Goal: Information Seeking & Learning: Learn about a topic

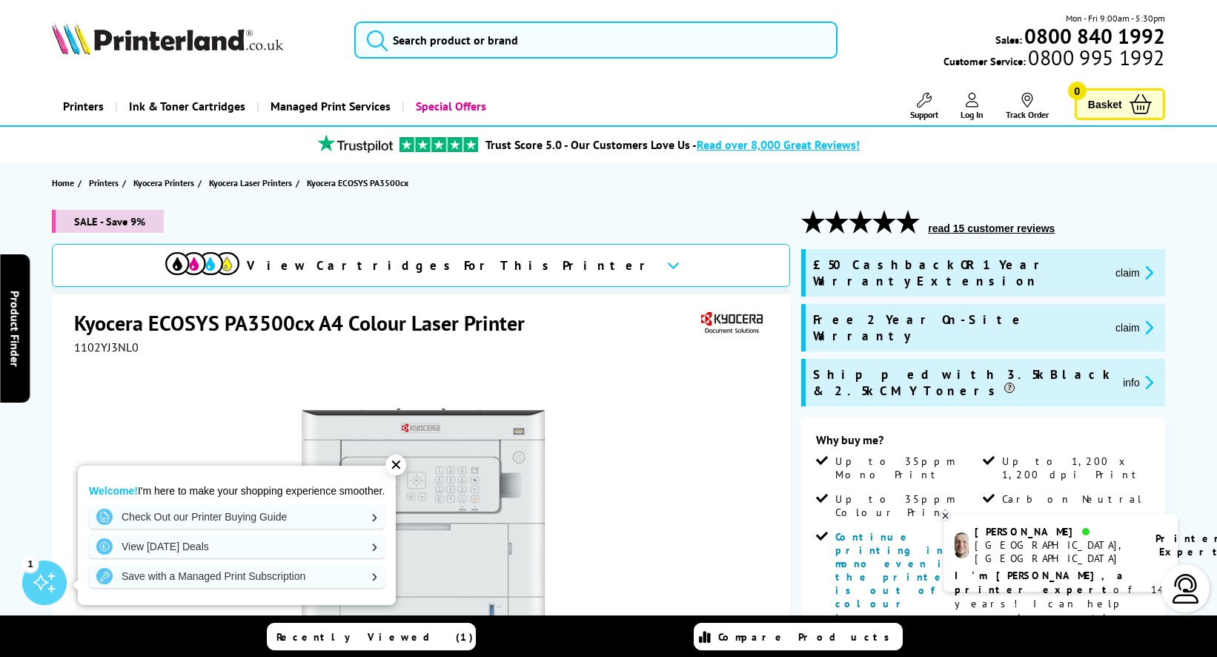
click at [401, 463] on div "✕" at bounding box center [395, 464] width 21 height 21
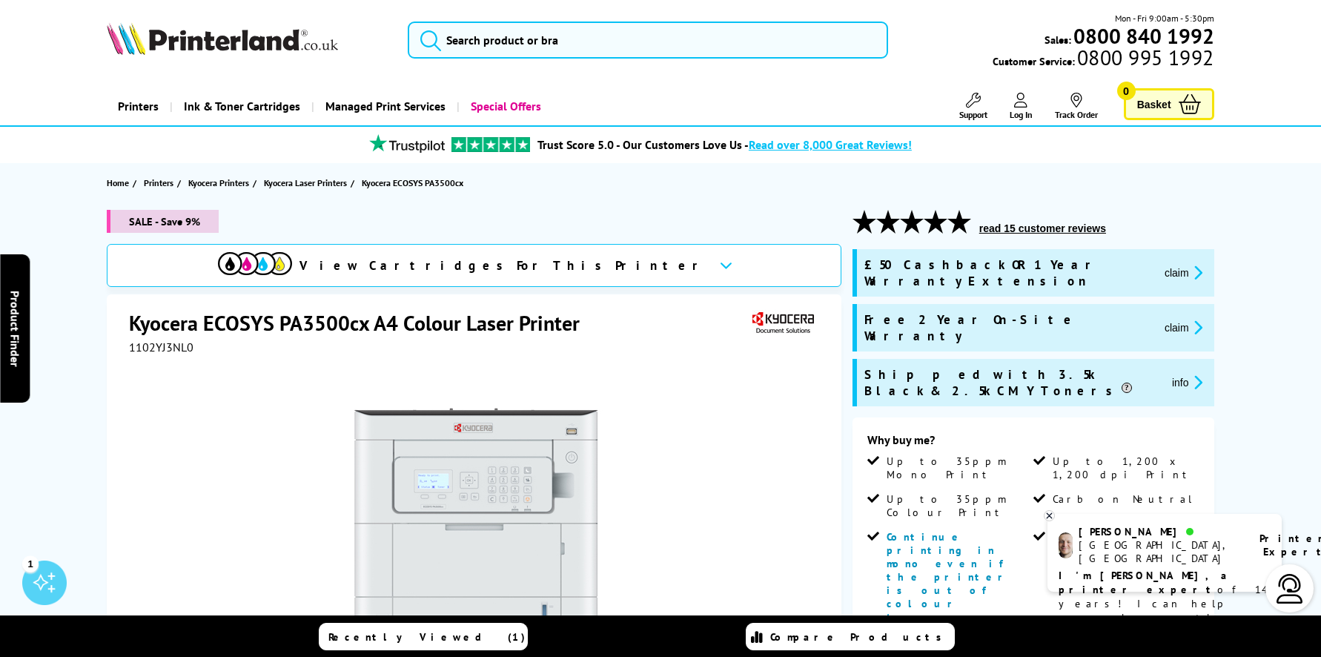
click at [1046, 516] on icon at bounding box center [1049, 515] width 10 height 11
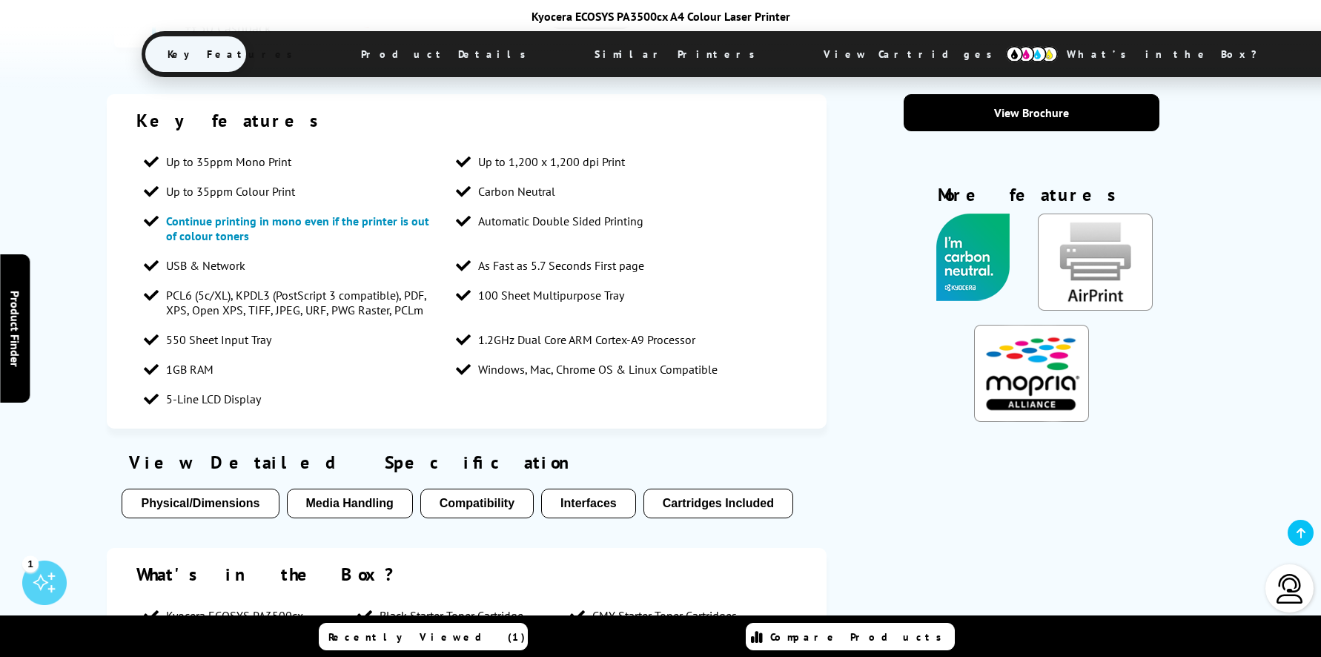
scroll to position [1482, 0]
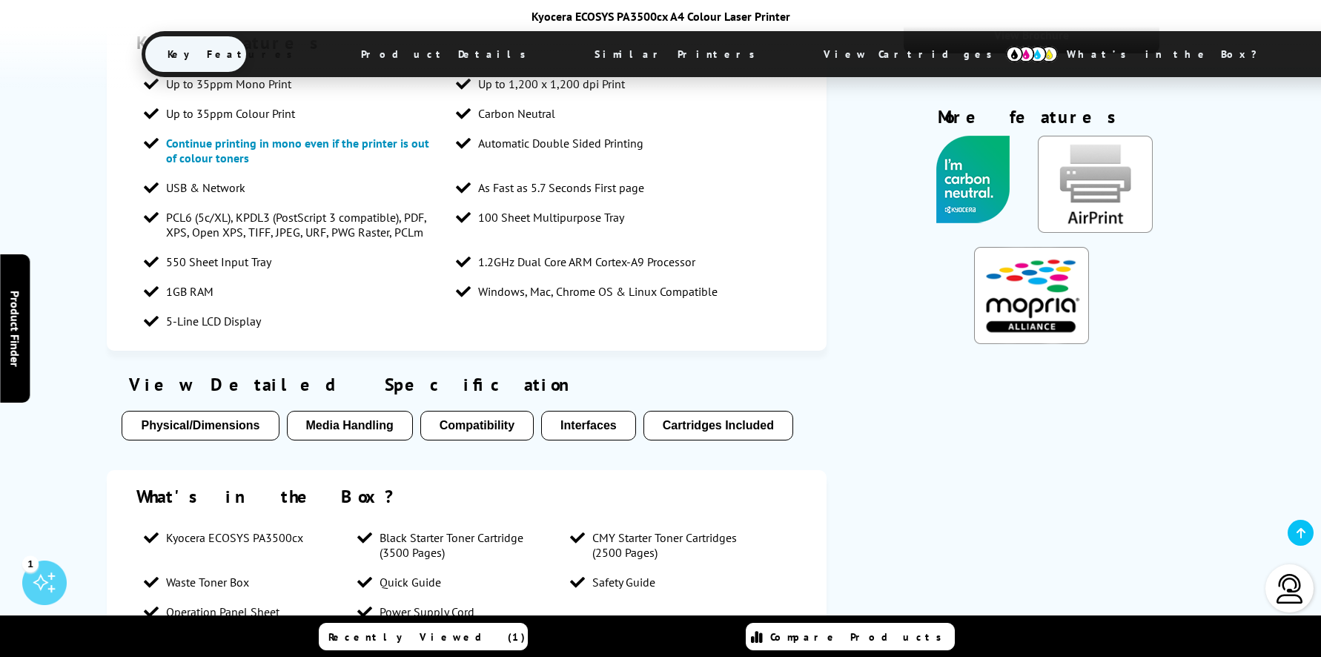
click at [491, 411] on button "Compatibility" at bounding box center [476, 426] width 113 height 30
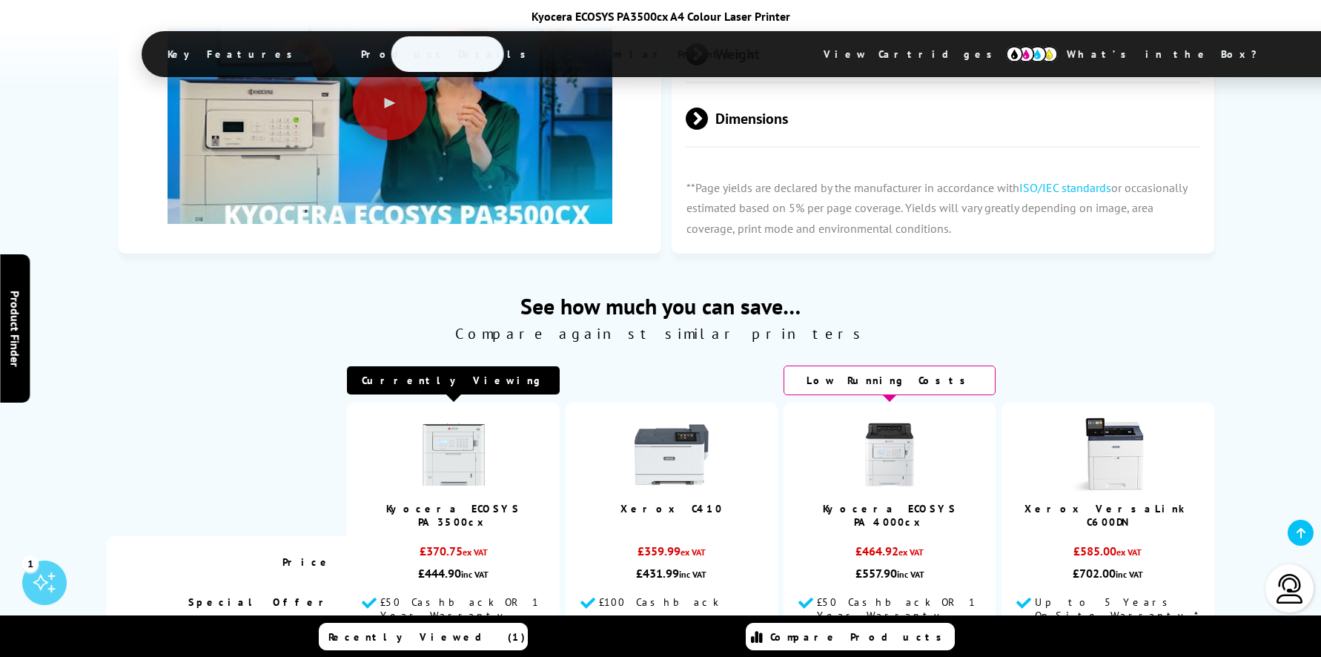
scroll to position [3699, 0]
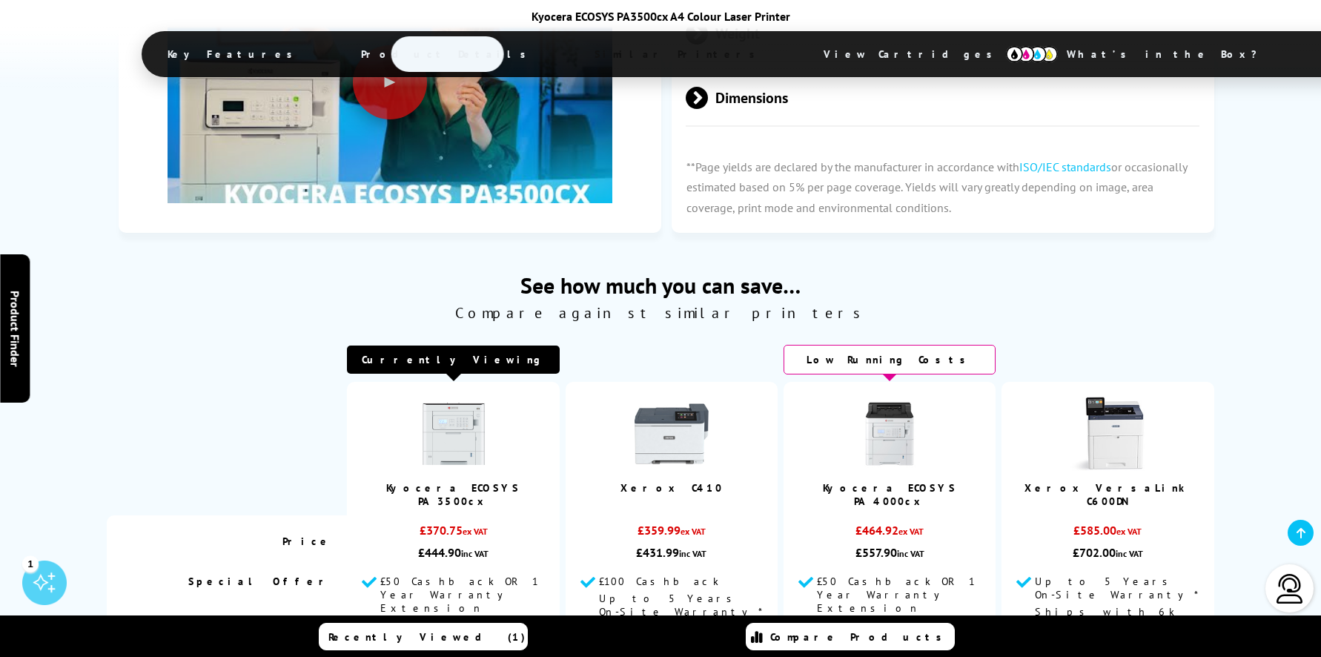
click at [467, 396] on img at bounding box center [453, 433] width 74 height 74
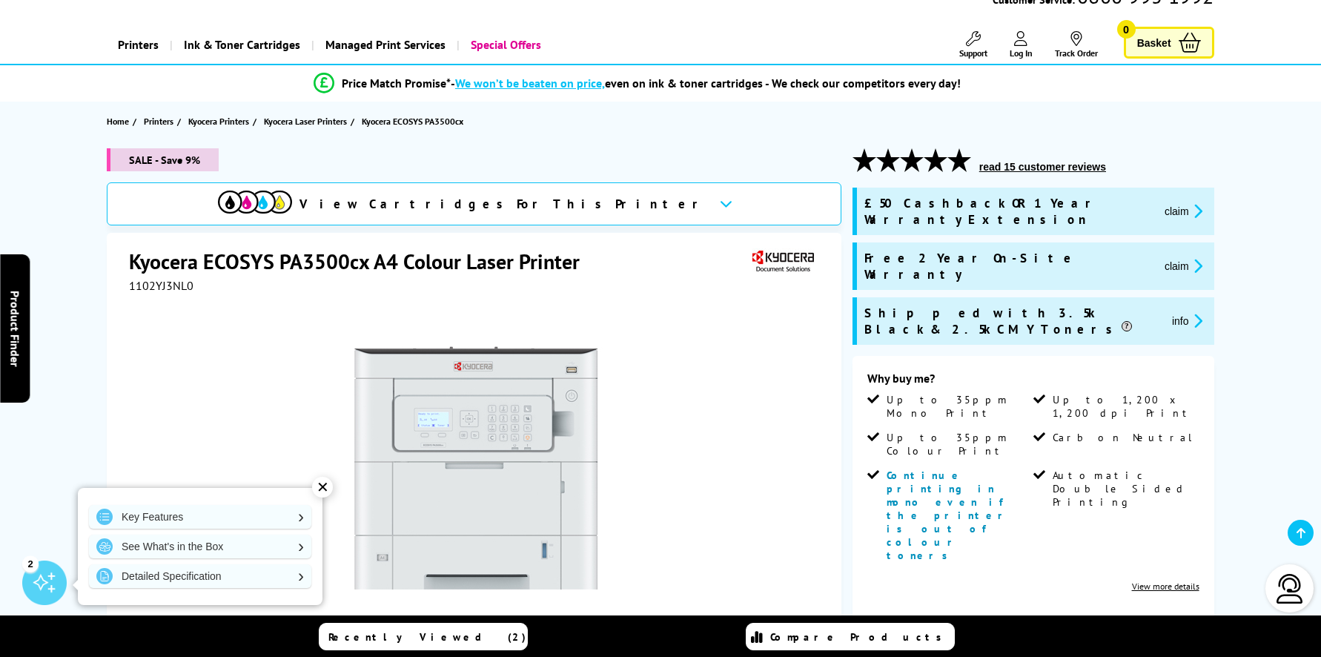
scroll to position [148, 0]
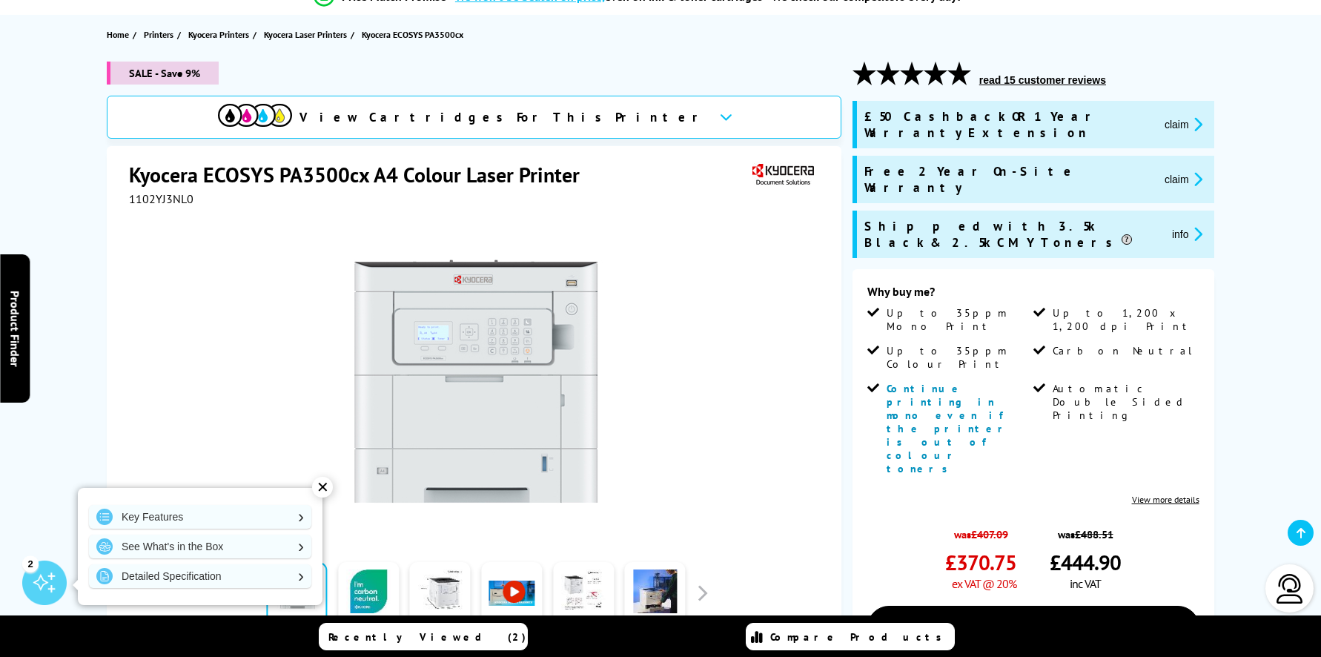
click at [325, 488] on div "✕" at bounding box center [322, 487] width 21 height 21
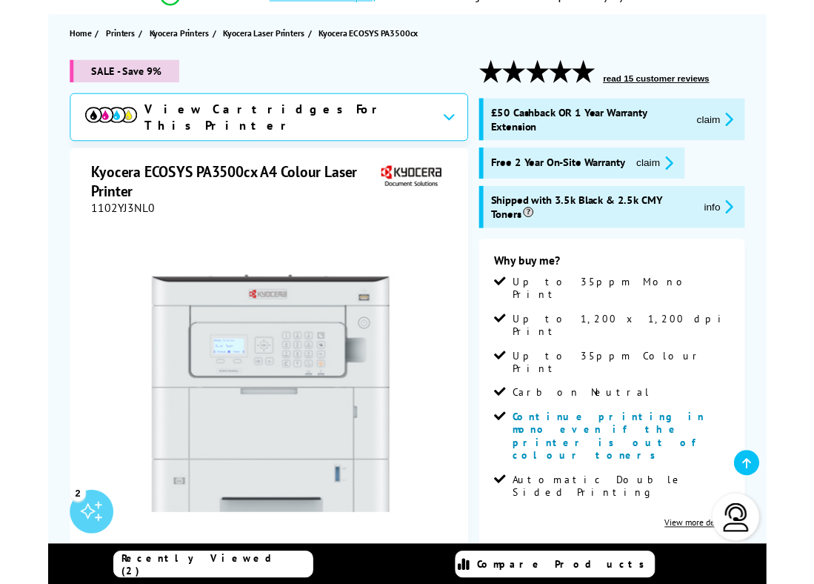
scroll to position [147, 0]
